Goal: Check status

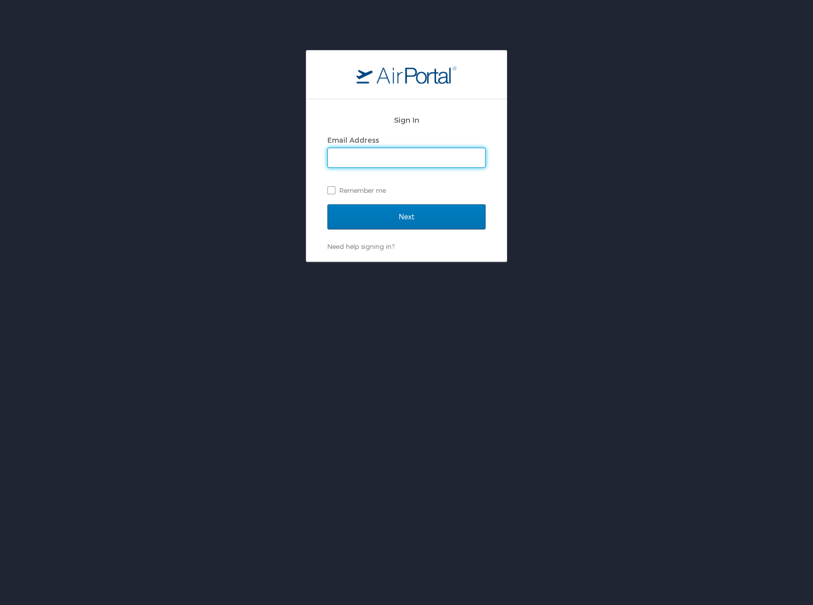
click at [375, 159] on input "Email Address" at bounding box center [406, 157] width 157 height 19
type input "[EMAIL_ADDRESS][DOMAIN_NAME]"
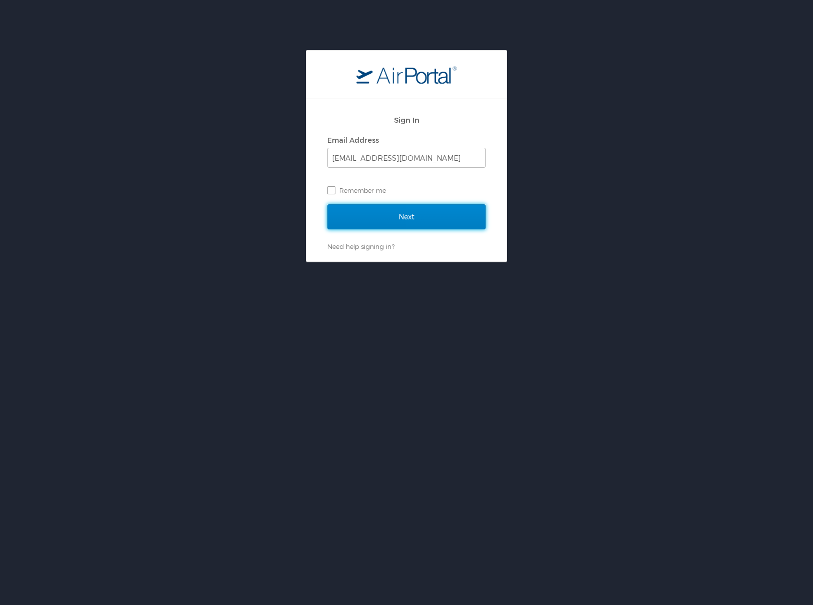
click at [423, 213] on input "Next" at bounding box center [406, 216] width 158 height 25
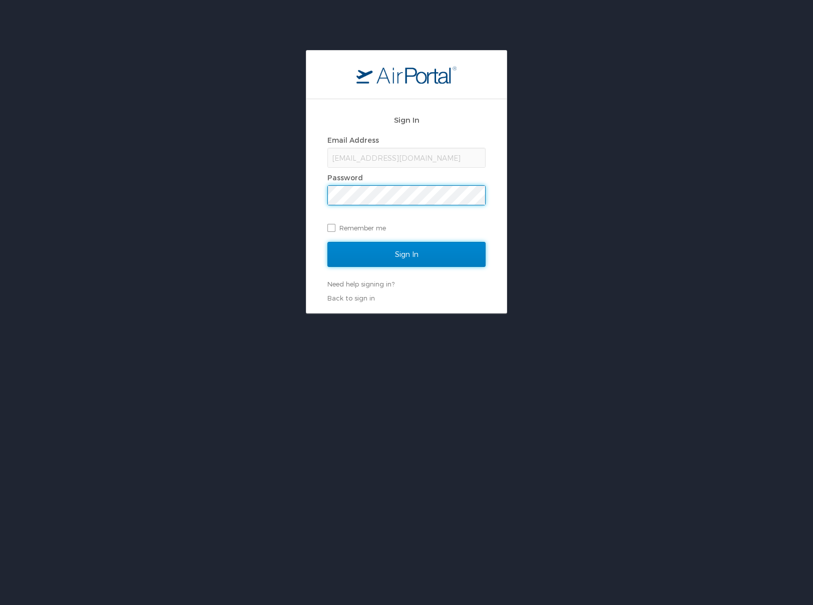
click at [438, 246] on input "Sign In" at bounding box center [406, 254] width 158 height 25
